Goal: Information Seeking & Learning: Check status

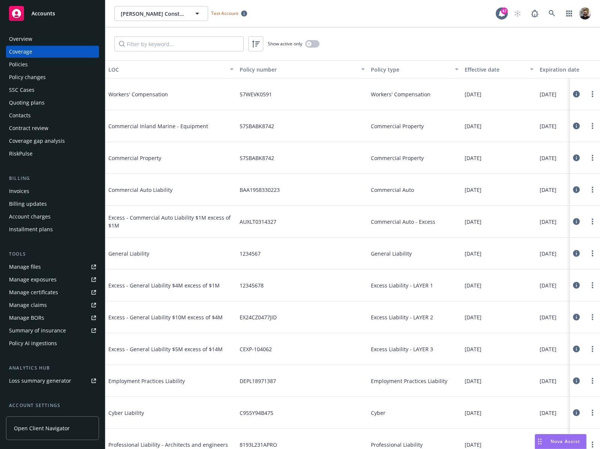
click at [52, 67] on div "Policies" at bounding box center [52, 65] width 87 height 12
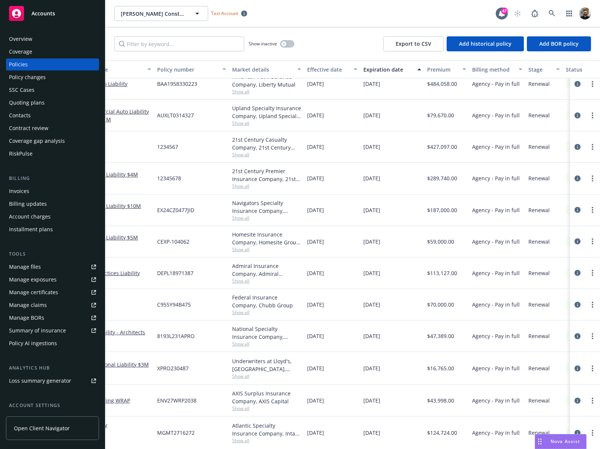
scroll to position [81, 107]
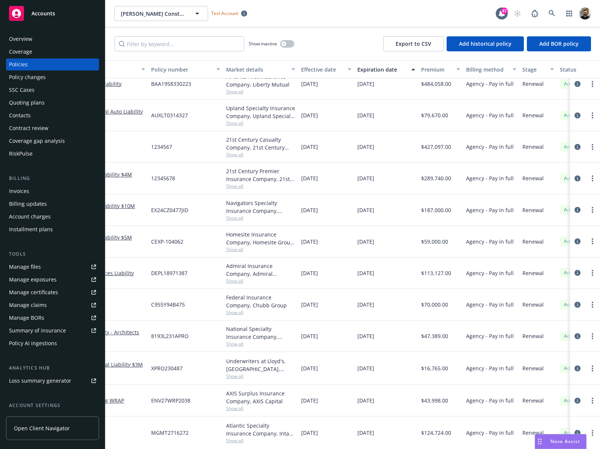
click at [575, 302] on icon "circleInformation" at bounding box center [578, 305] width 6 height 6
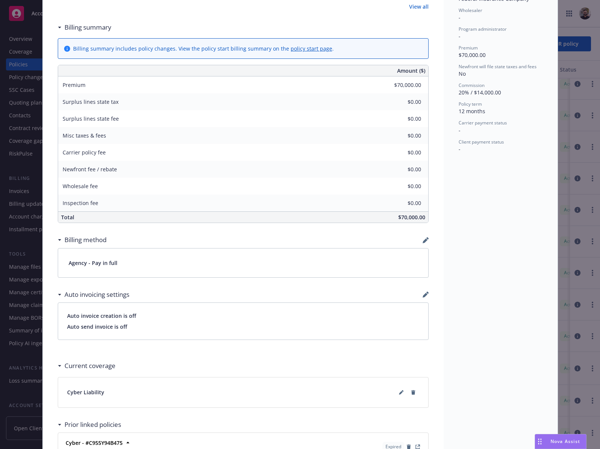
scroll to position [353, 0]
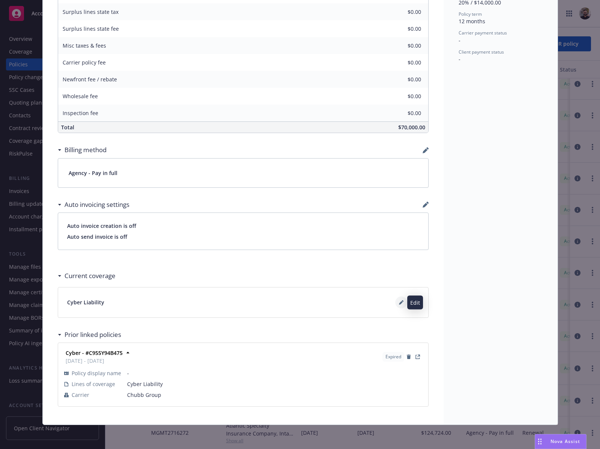
click at [399, 304] on icon at bounding box center [401, 303] width 4 height 4
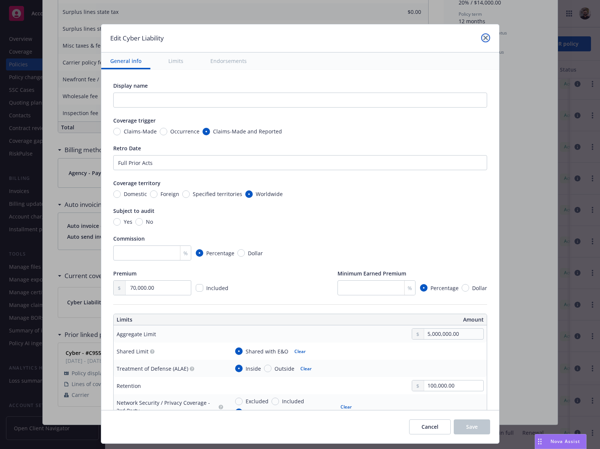
click at [483, 42] on link "close" at bounding box center [485, 37] width 9 height 9
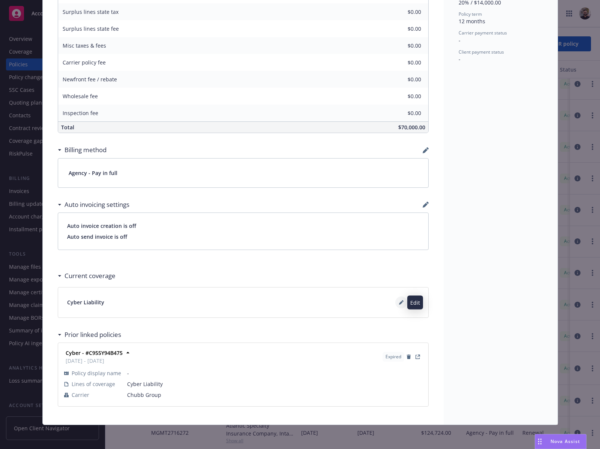
click at [402, 301] on icon at bounding box center [403, 301] width 2 height 2
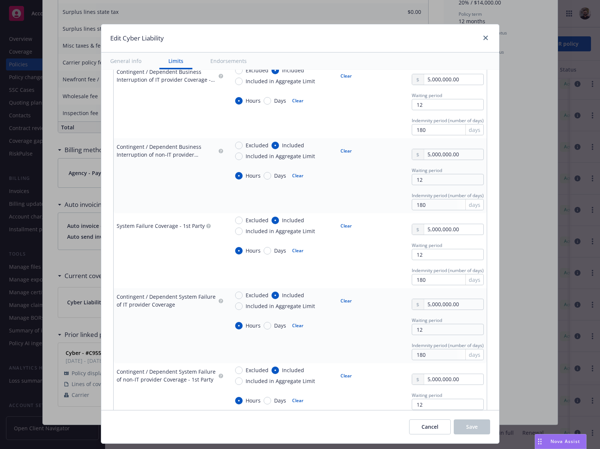
scroll to position [360, 0]
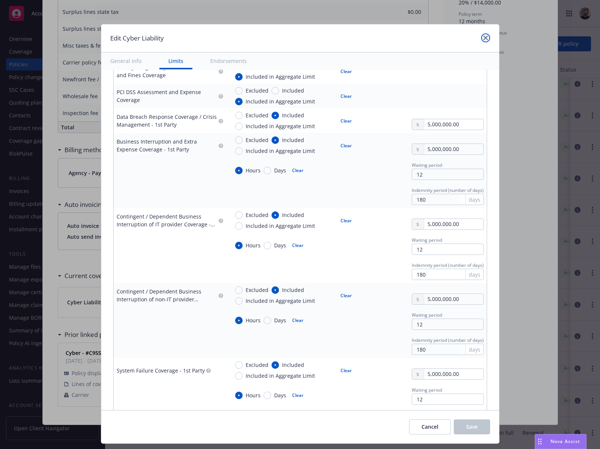
click at [485, 39] on icon "close" at bounding box center [486, 38] width 5 height 5
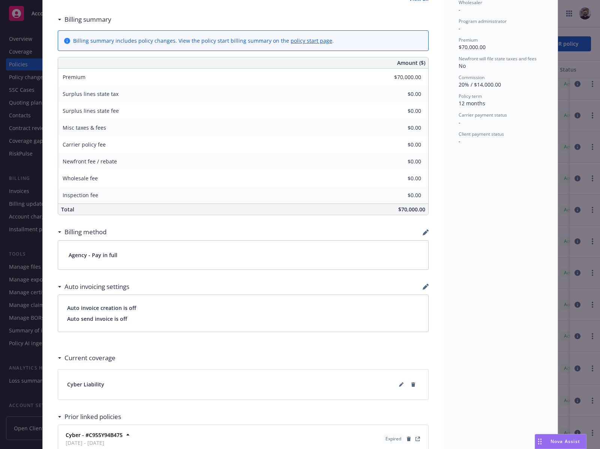
scroll to position [353, 0]
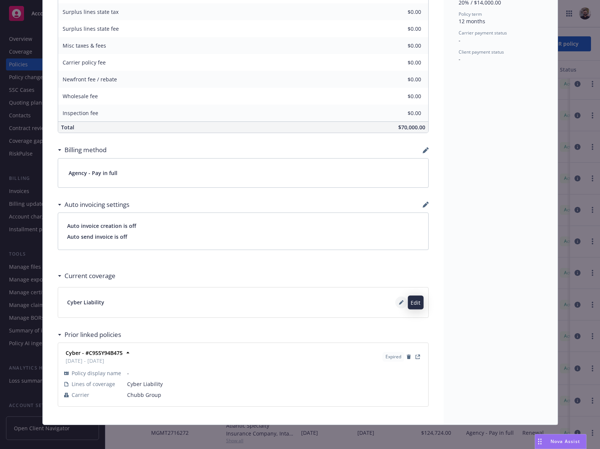
click at [399, 305] on icon at bounding box center [401, 303] width 4 height 4
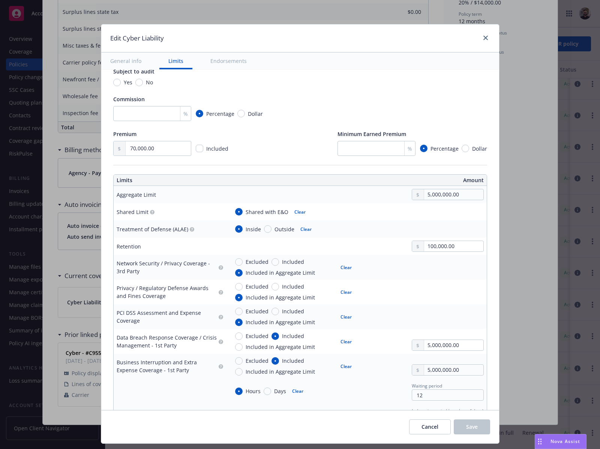
scroll to position [196, 0]
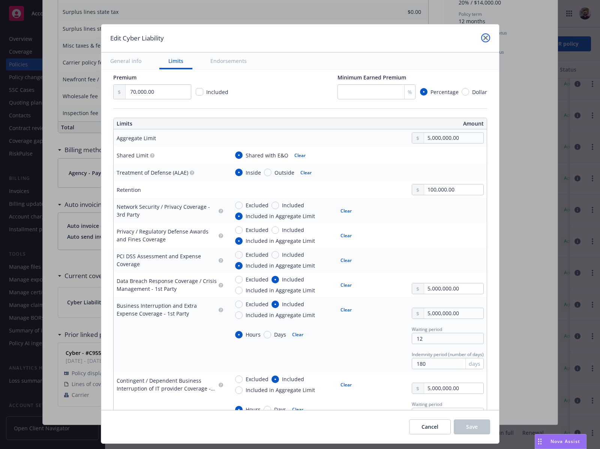
click at [484, 35] on link "close" at bounding box center [485, 37] width 9 height 9
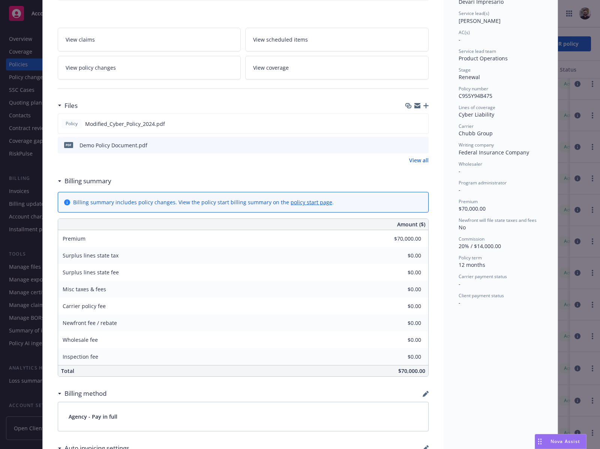
scroll to position [4, 0]
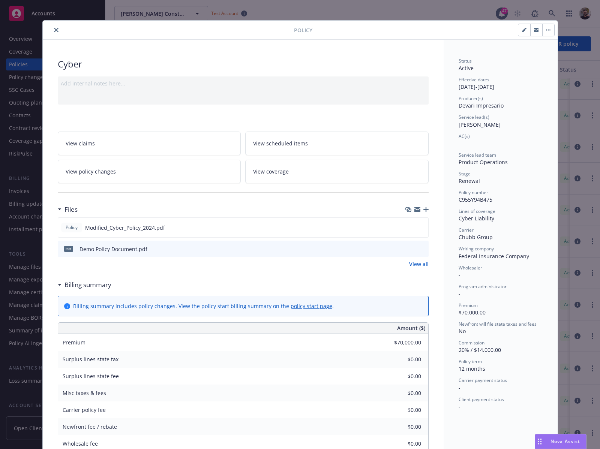
click at [54, 31] on icon "close" at bounding box center [56, 30] width 5 height 5
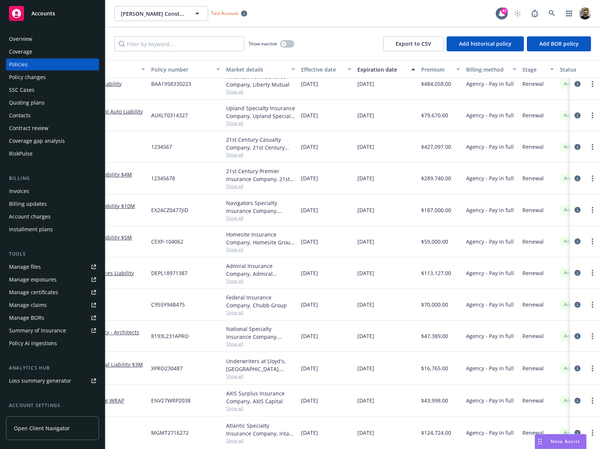
click at [54, 343] on div "Policy AI ingestions" at bounding box center [33, 344] width 48 height 12
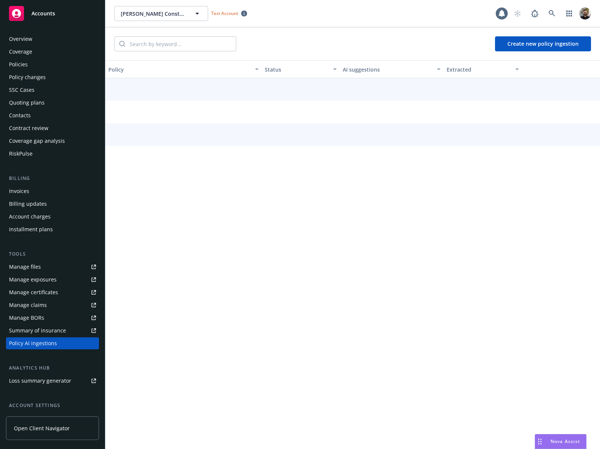
scroll to position [65, 0]
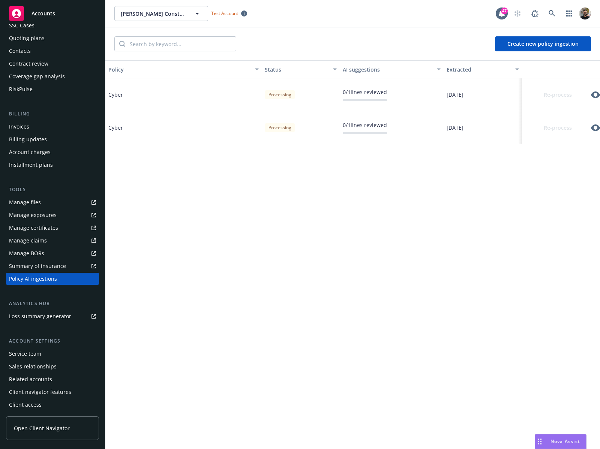
click at [595, 95] on icon "button" at bounding box center [595, 94] width 9 height 9
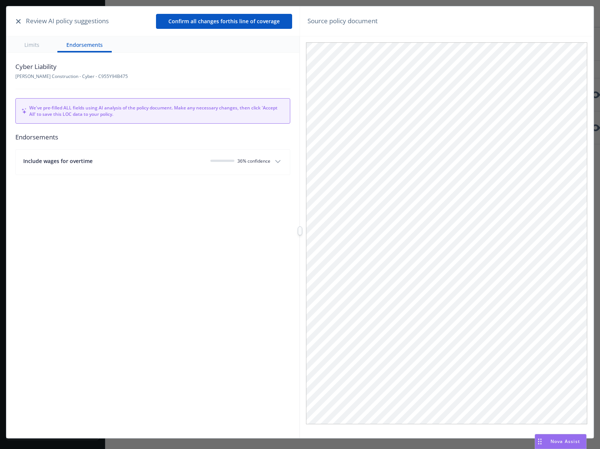
click at [18, 24] on button "button" at bounding box center [18, 21] width 9 height 9
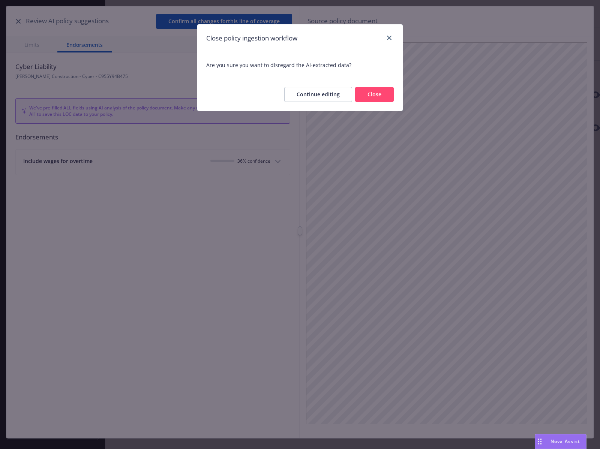
click at [369, 95] on button "Close" at bounding box center [374, 94] width 39 height 15
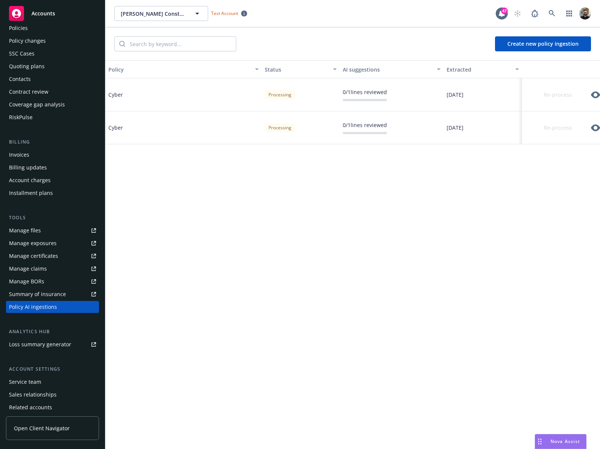
scroll to position [0, 0]
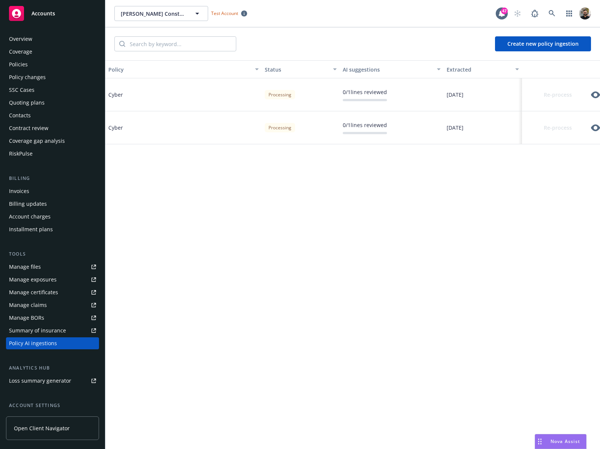
click at [44, 68] on div "Policies" at bounding box center [52, 65] width 87 height 12
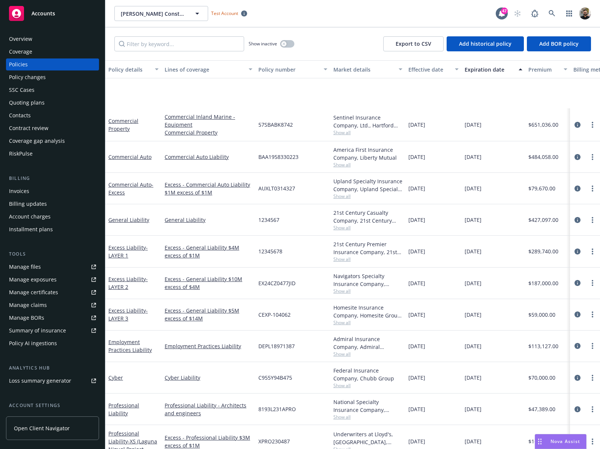
scroll to position [81, 0]
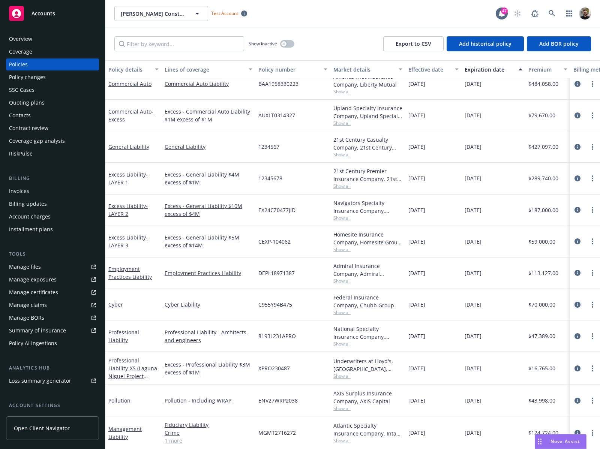
click at [575, 302] on icon "circleInformation" at bounding box center [578, 305] width 6 height 6
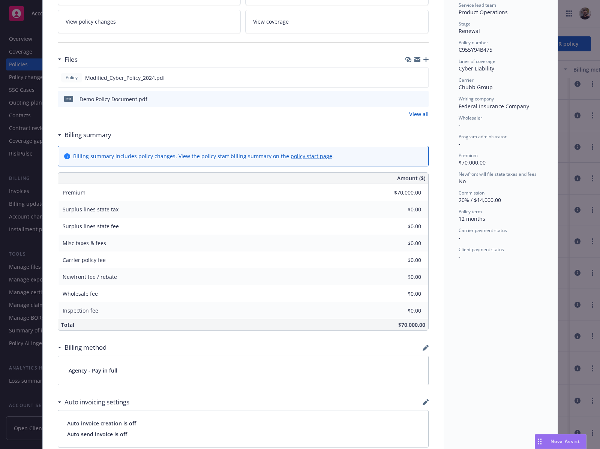
scroll to position [276, 0]
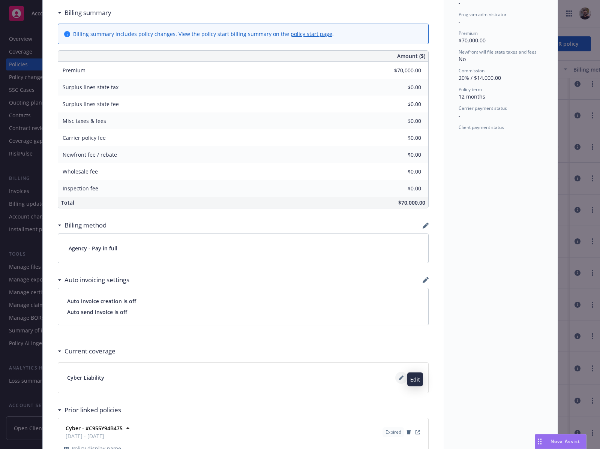
click at [395, 380] on button at bounding box center [401, 378] width 12 height 12
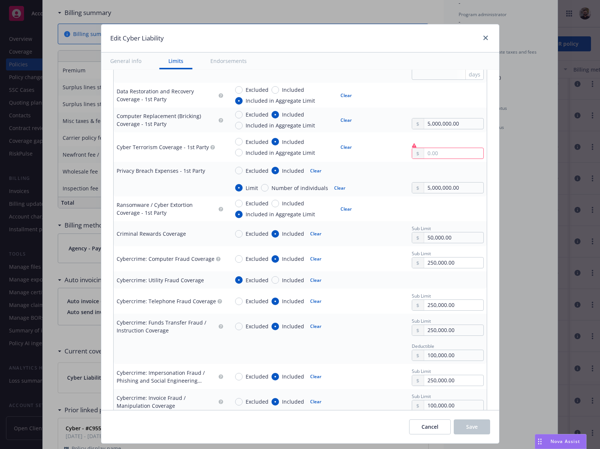
scroll to position [792, 0]
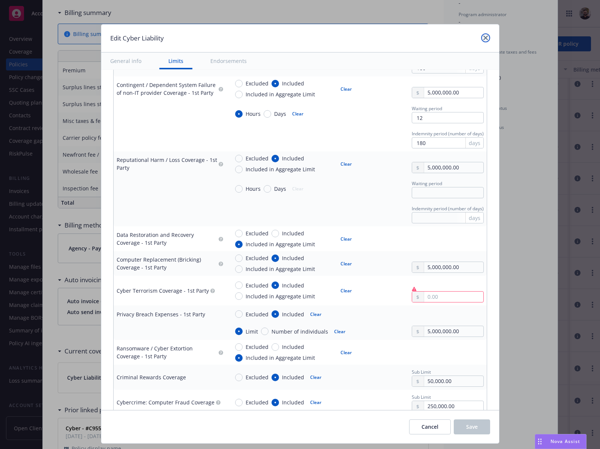
click at [484, 38] on icon "close" at bounding box center [486, 38] width 5 height 5
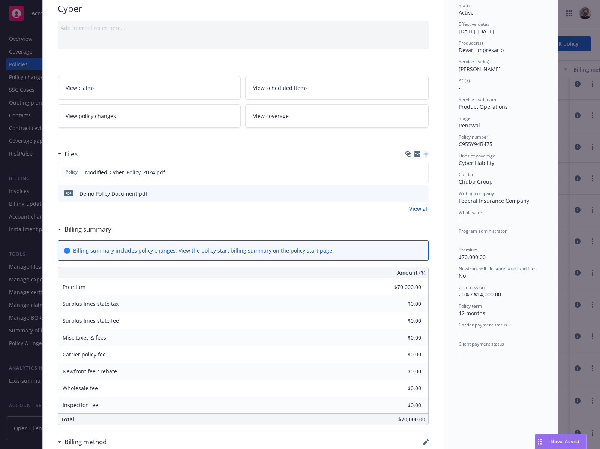
scroll to position [0, 0]
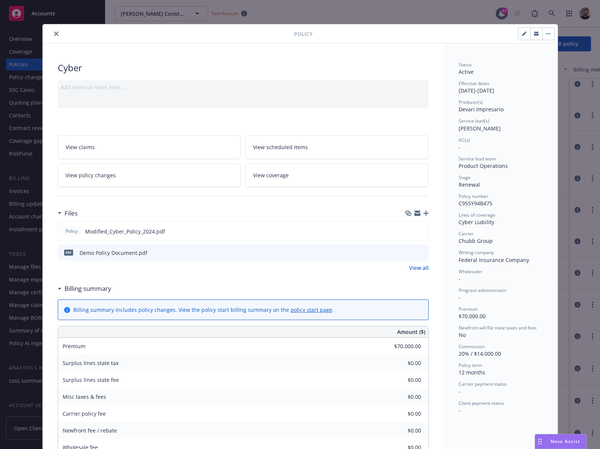
click at [54, 33] on icon "close" at bounding box center [56, 34] width 5 height 5
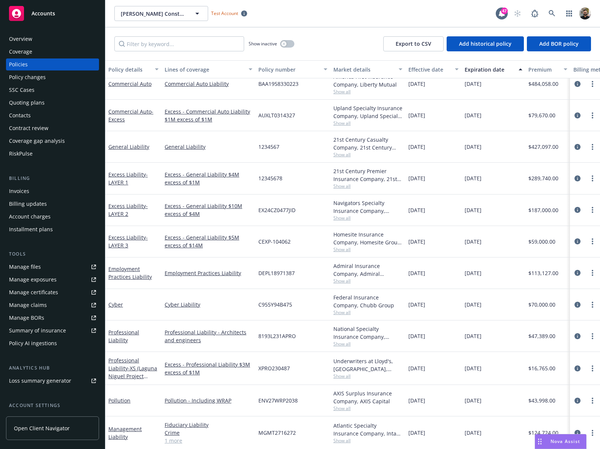
click at [47, 346] on div "Policy AI ingestions" at bounding box center [33, 344] width 48 height 12
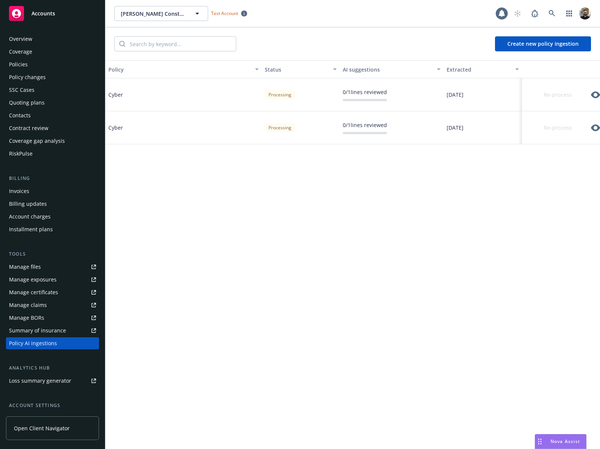
scroll to position [65, 0]
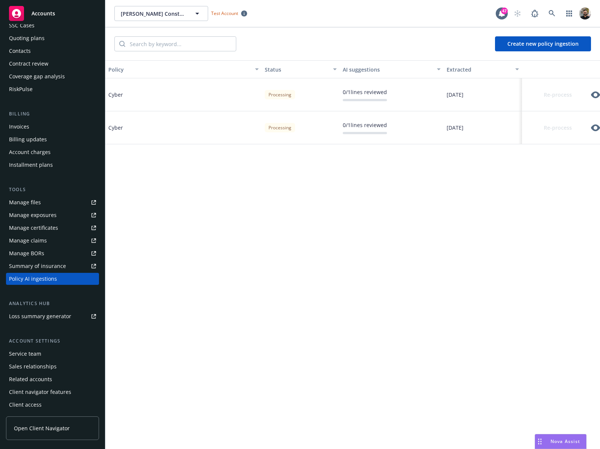
click at [595, 127] on icon "button" at bounding box center [595, 127] width 9 height 9
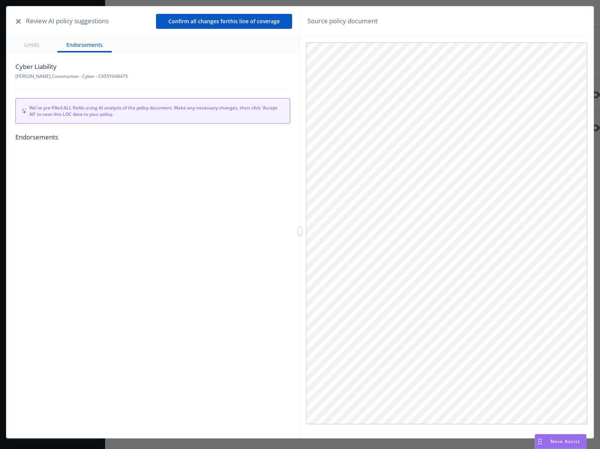
click at [17, 22] on icon "button" at bounding box center [18, 21] width 5 height 5
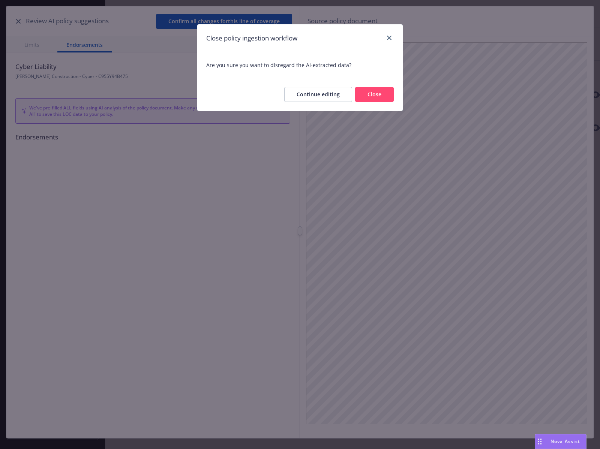
click at [370, 98] on button "Close" at bounding box center [374, 94] width 39 height 15
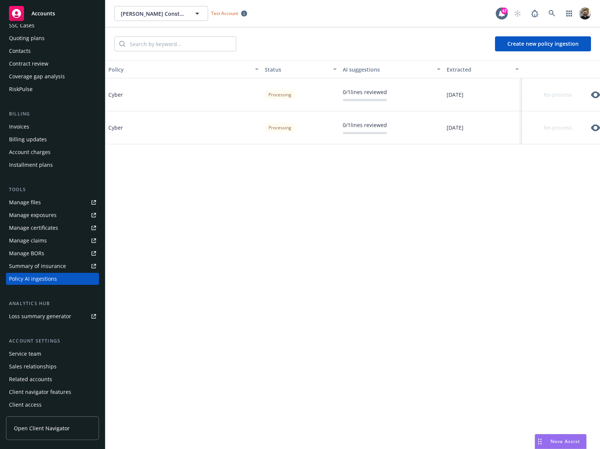
scroll to position [0, 0]
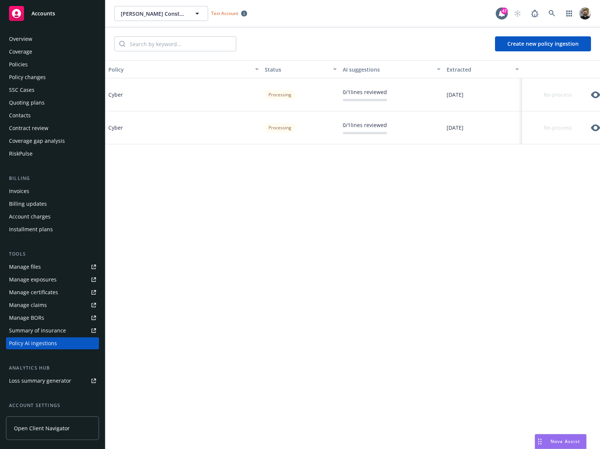
click at [54, 64] on div "Policies" at bounding box center [52, 65] width 87 height 12
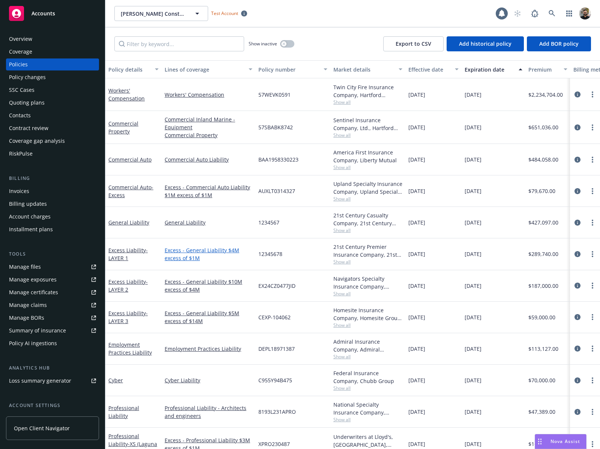
scroll to position [81, 0]
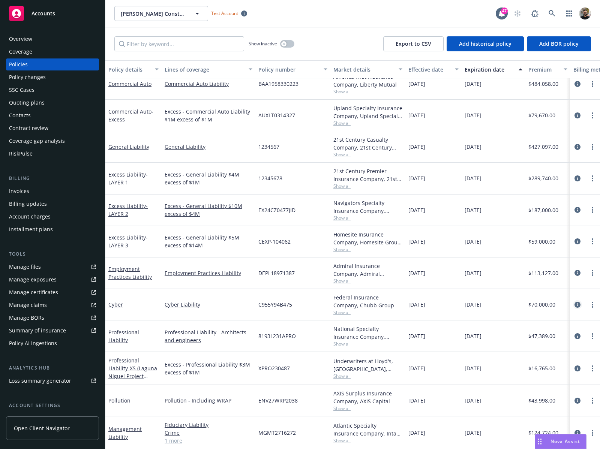
click at [575, 302] on icon "circleInformation" at bounding box center [578, 305] width 6 height 6
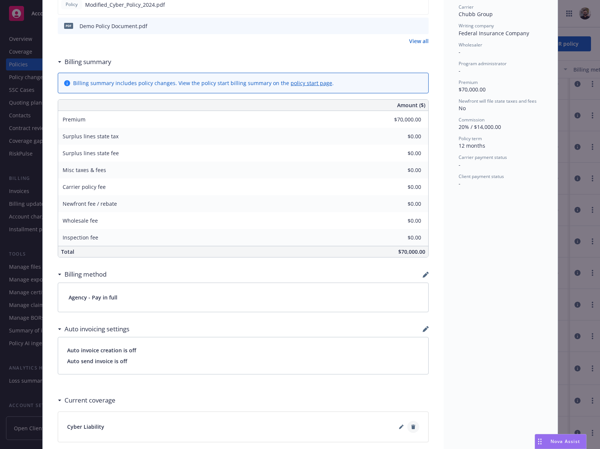
scroll to position [353, 0]
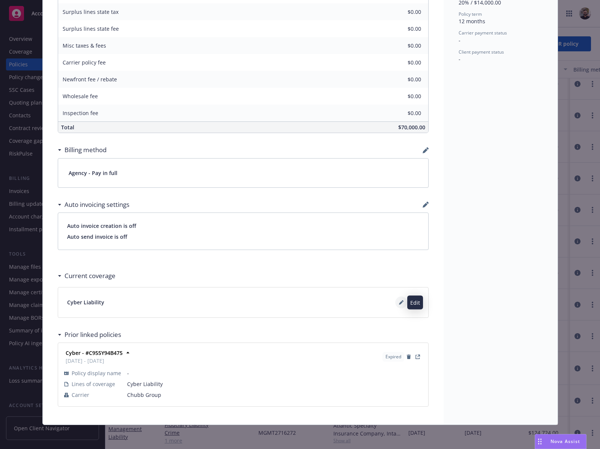
click at [399, 302] on icon at bounding box center [401, 303] width 4 height 4
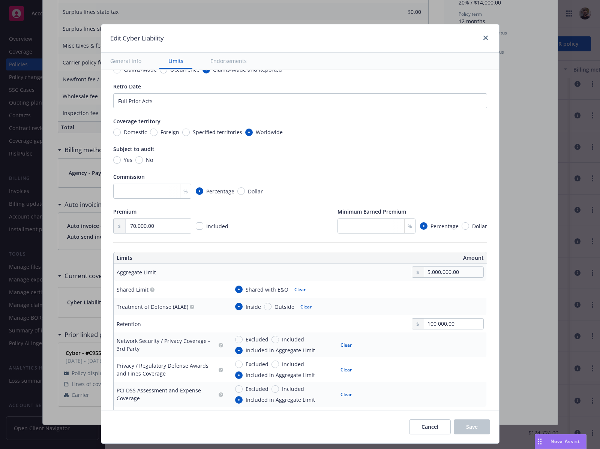
scroll to position [131, 0]
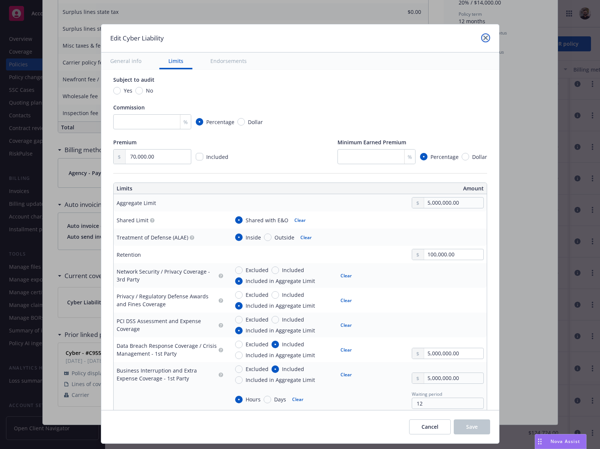
click at [486, 41] on link "close" at bounding box center [485, 37] width 9 height 9
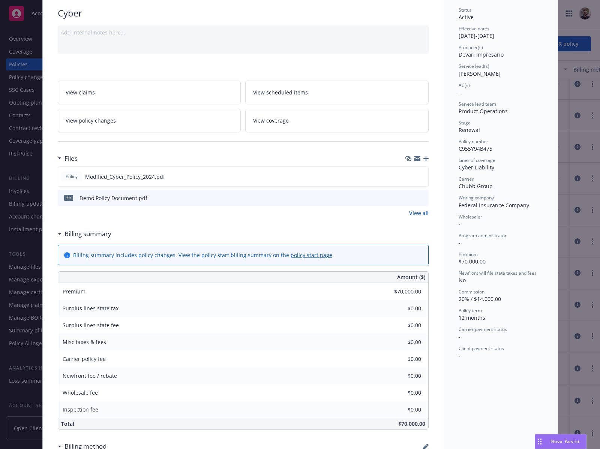
scroll to position [0, 0]
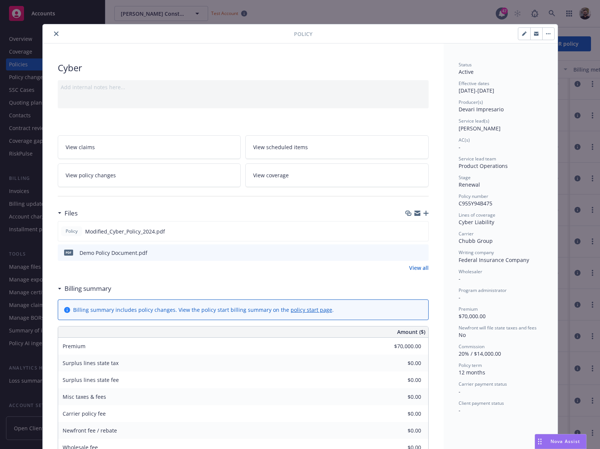
click at [54, 32] on icon "close" at bounding box center [56, 34] width 5 height 5
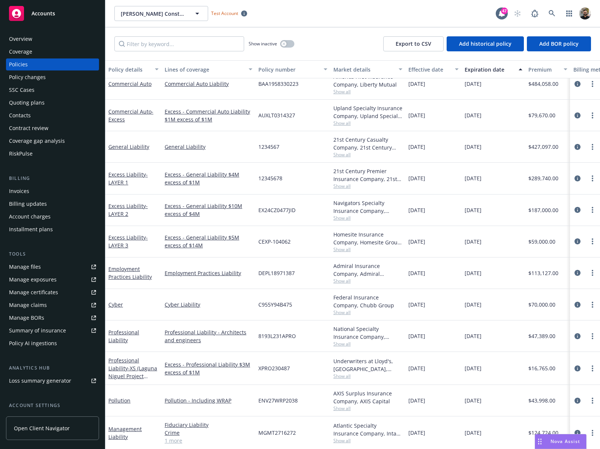
click at [41, 345] on div "Policy AI ingestions" at bounding box center [33, 344] width 48 height 12
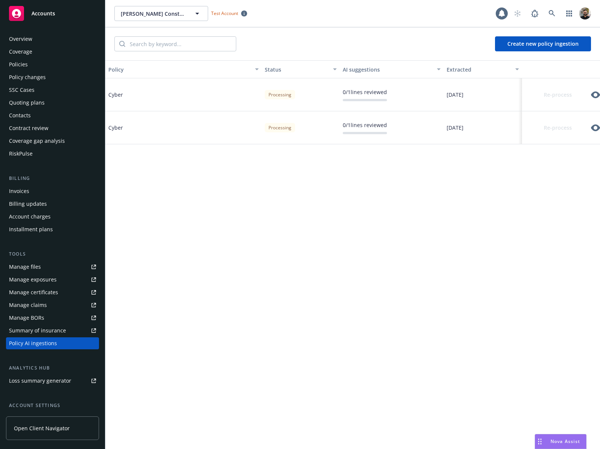
scroll to position [65, 0]
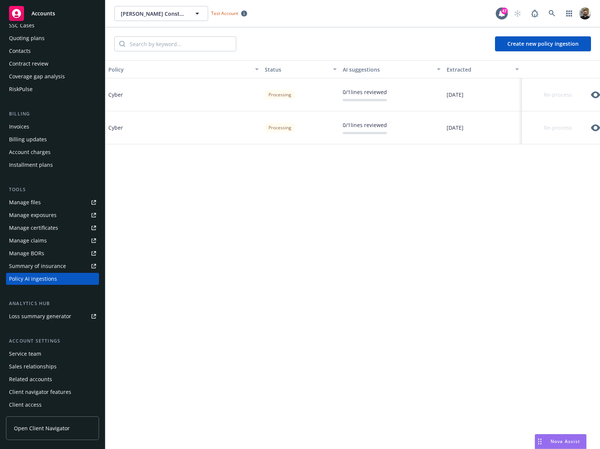
click at [591, 93] on icon "button" at bounding box center [595, 94] width 9 height 9
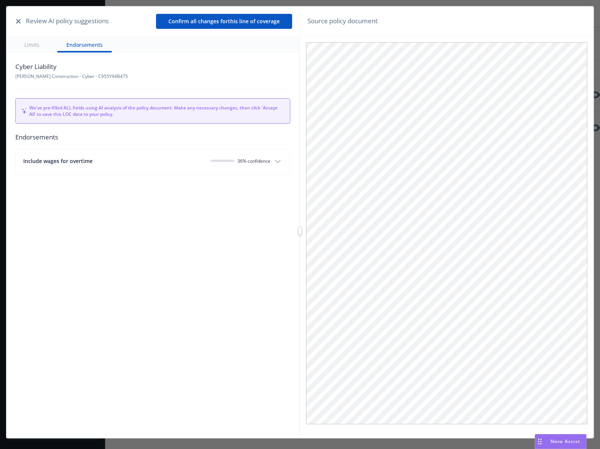
click at [17, 19] on icon "button" at bounding box center [18, 21] width 5 height 5
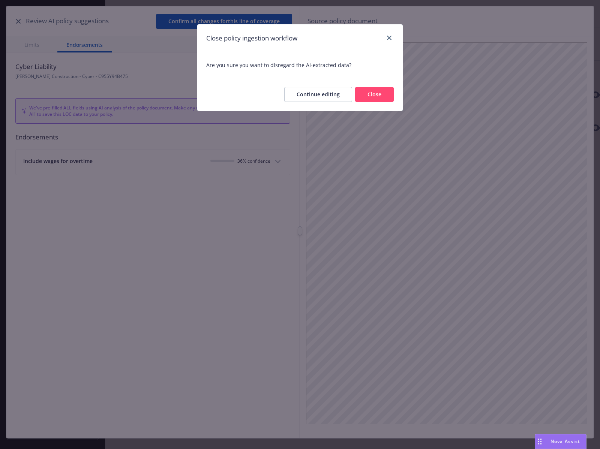
click at [385, 92] on button "Close" at bounding box center [374, 94] width 39 height 15
